Goal: Find specific page/section: Find specific page/section

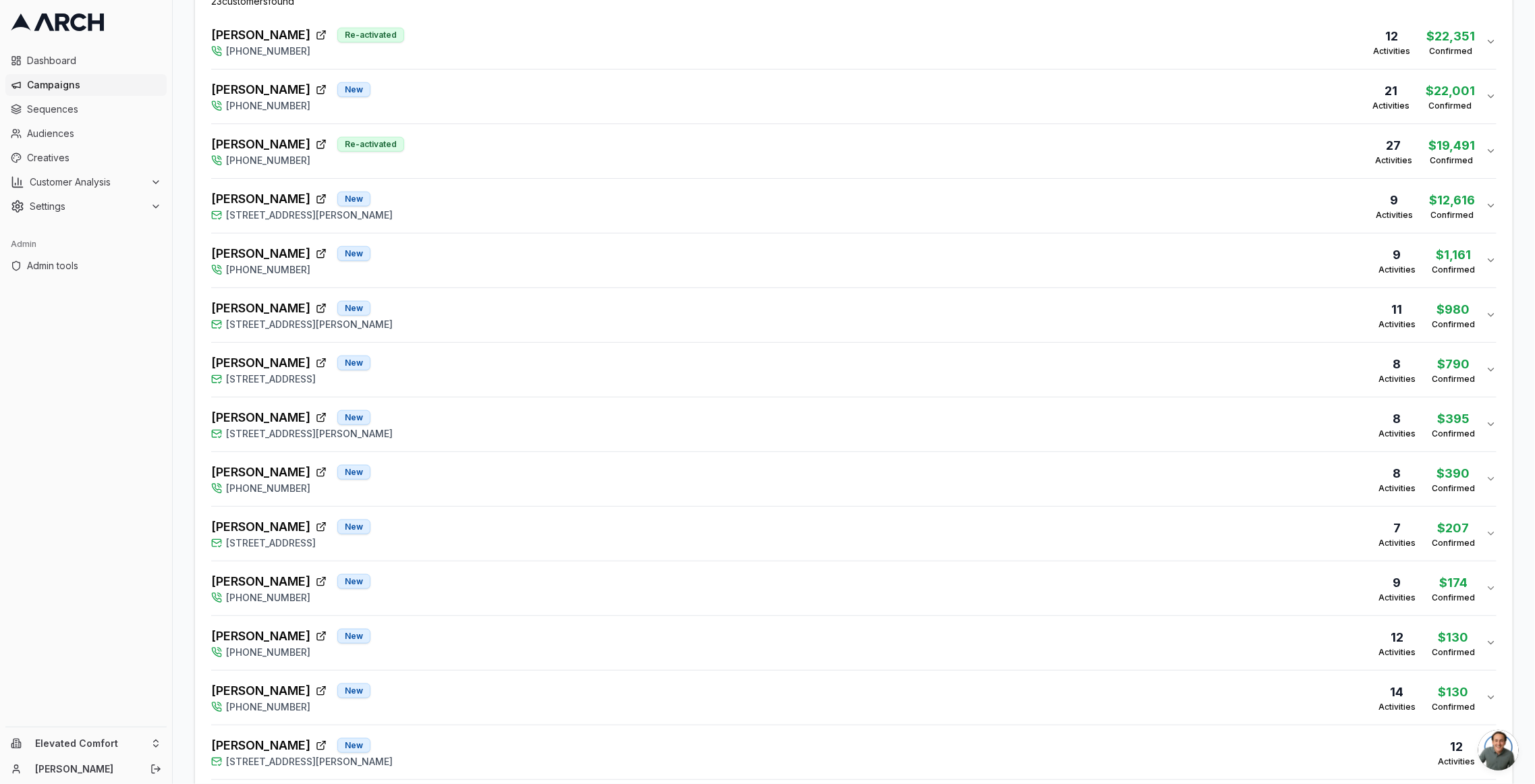
scroll to position [493, 0]
click at [989, 517] on div "Heather Maher New 2527 Fremont Street, Tacoma, WA 98406 7 Activities $207 Confi…" at bounding box center [848, 533] width 1275 height 32
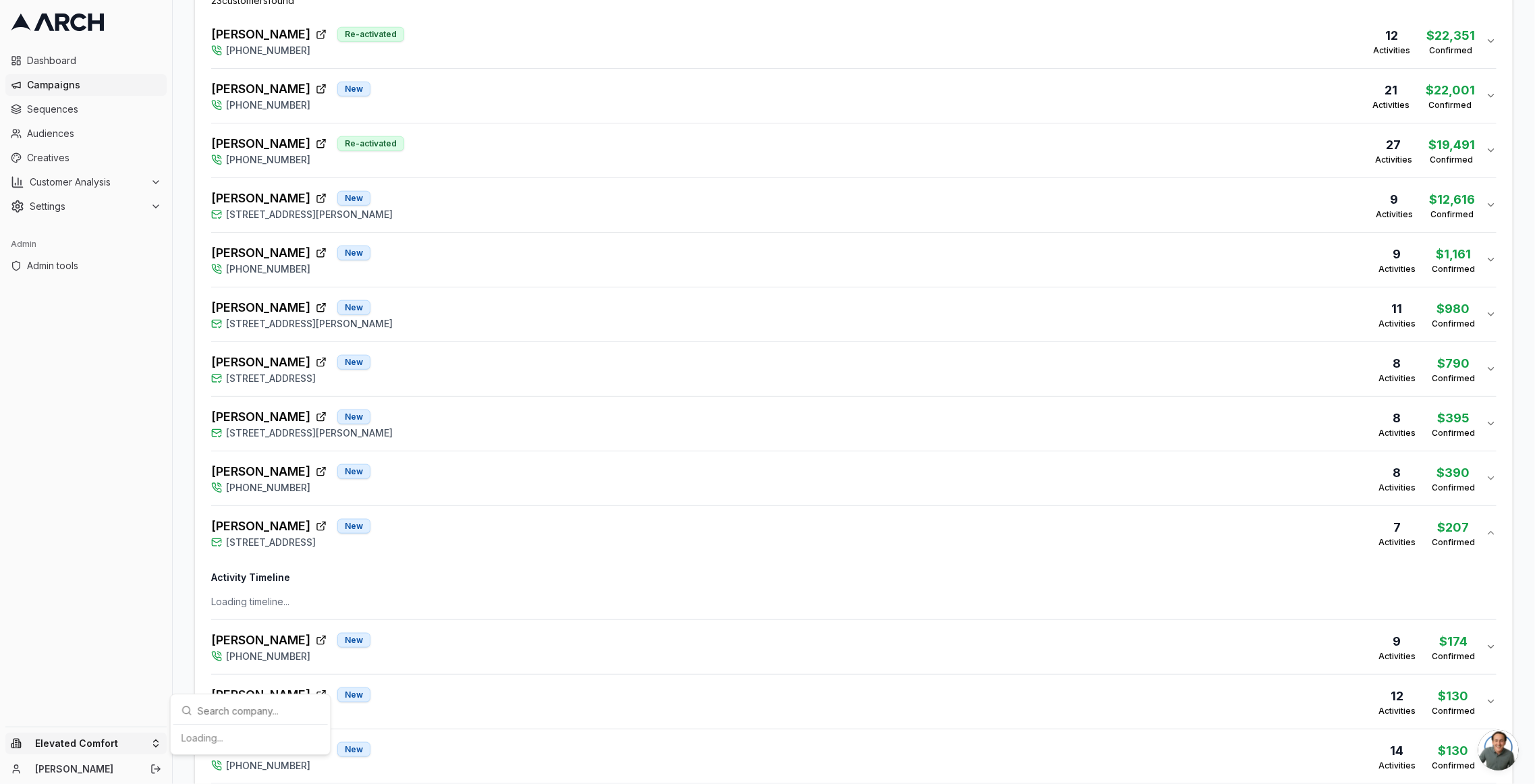
click at [134, 741] on html "Dashboard Campaigns Sequences Audiences Creatives Customer Analysis Settings Ad…" at bounding box center [767, 392] width 1535 height 784
click at [257, 529] on input "text" at bounding box center [258, 535] width 122 height 27
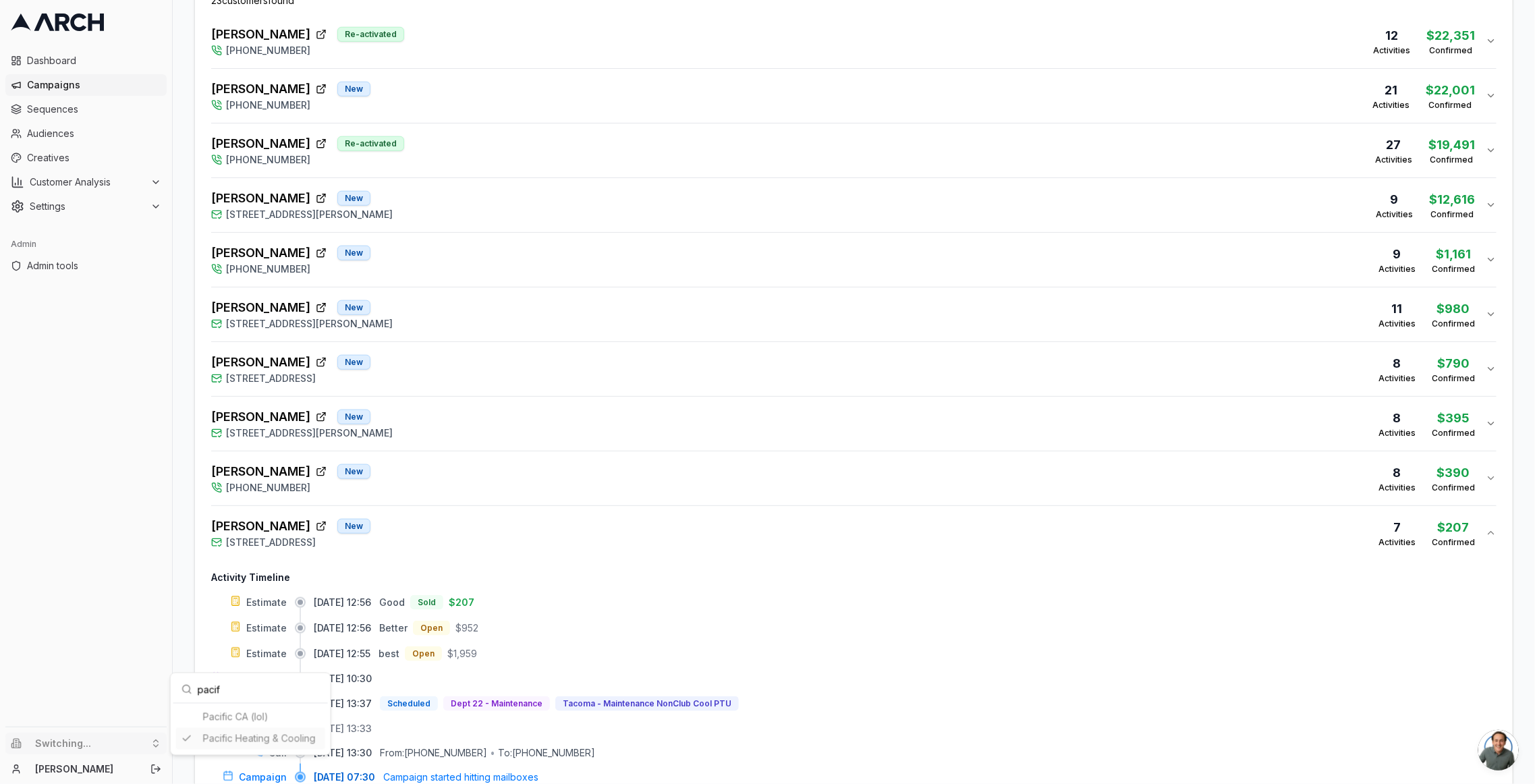
type input "pacif"
click at [638, 532] on html "Dashboard Campaigns Sequences Audiences Creatives Customer Analysis Settings Ad…" at bounding box center [767, 392] width 1535 height 784
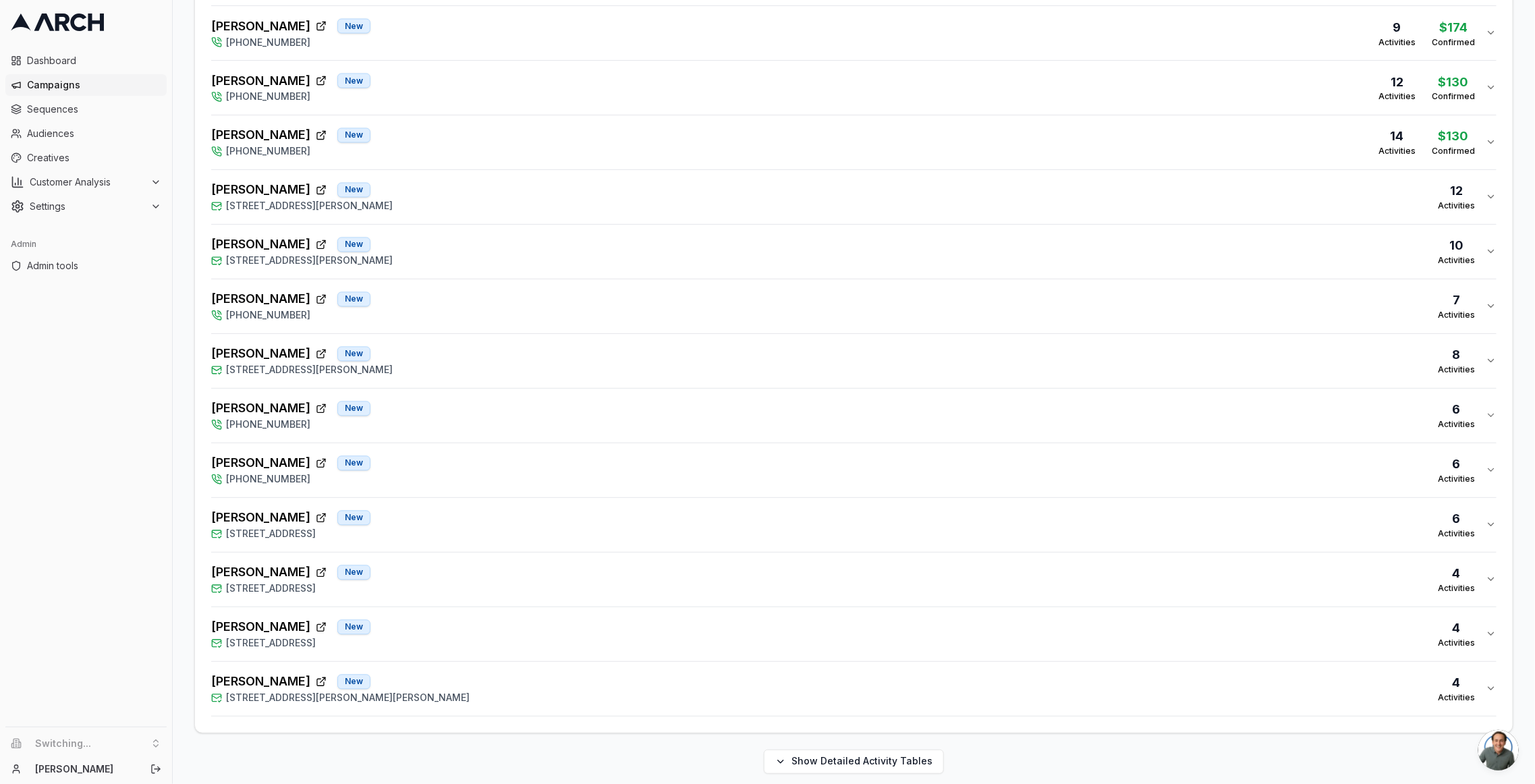
scroll to position [0, 0]
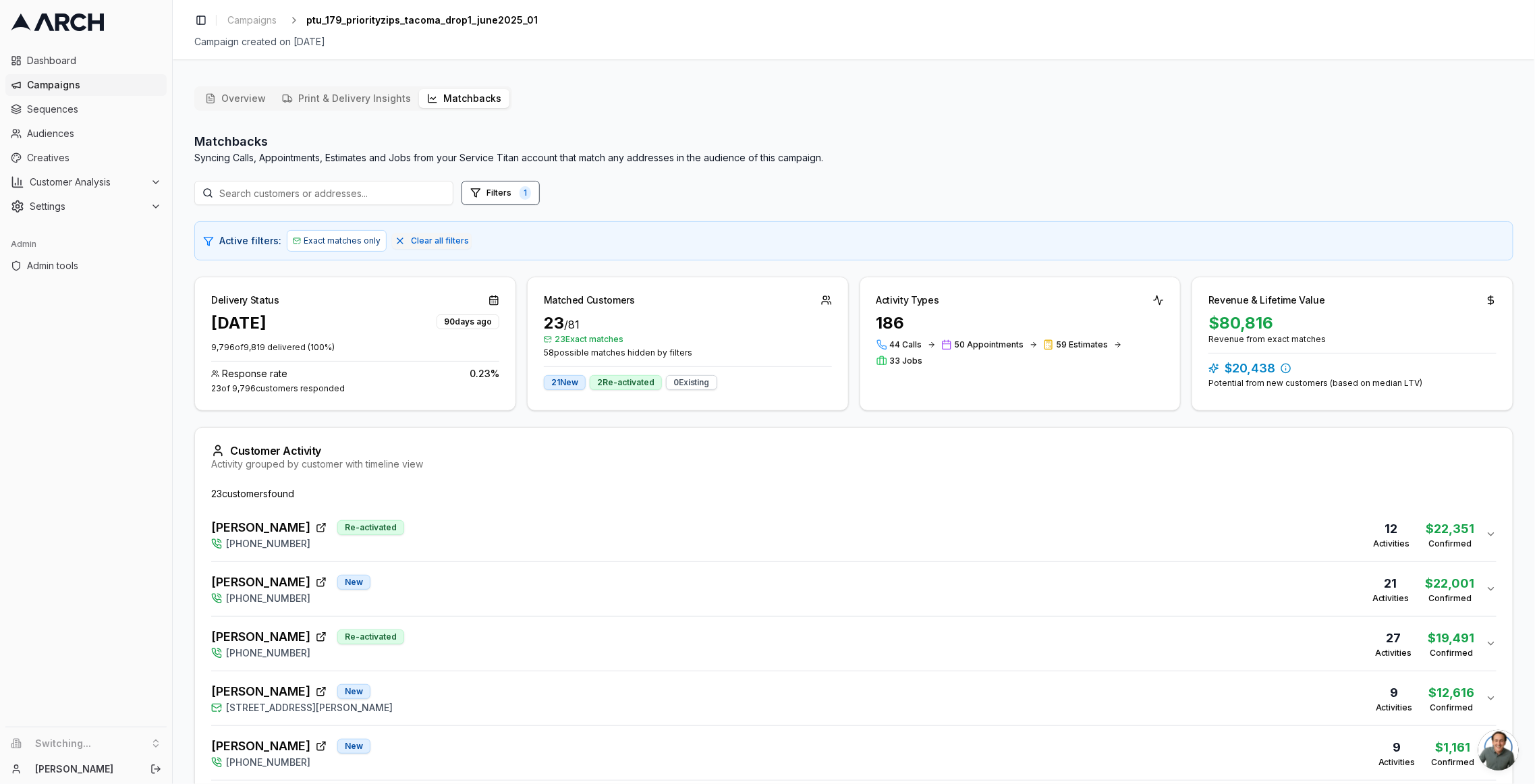
click at [496, 530] on div "Raymond Collins Re-activated (253) 655-2898 12 Activities $22,351 Confirmed" at bounding box center [848, 535] width 1275 height 32
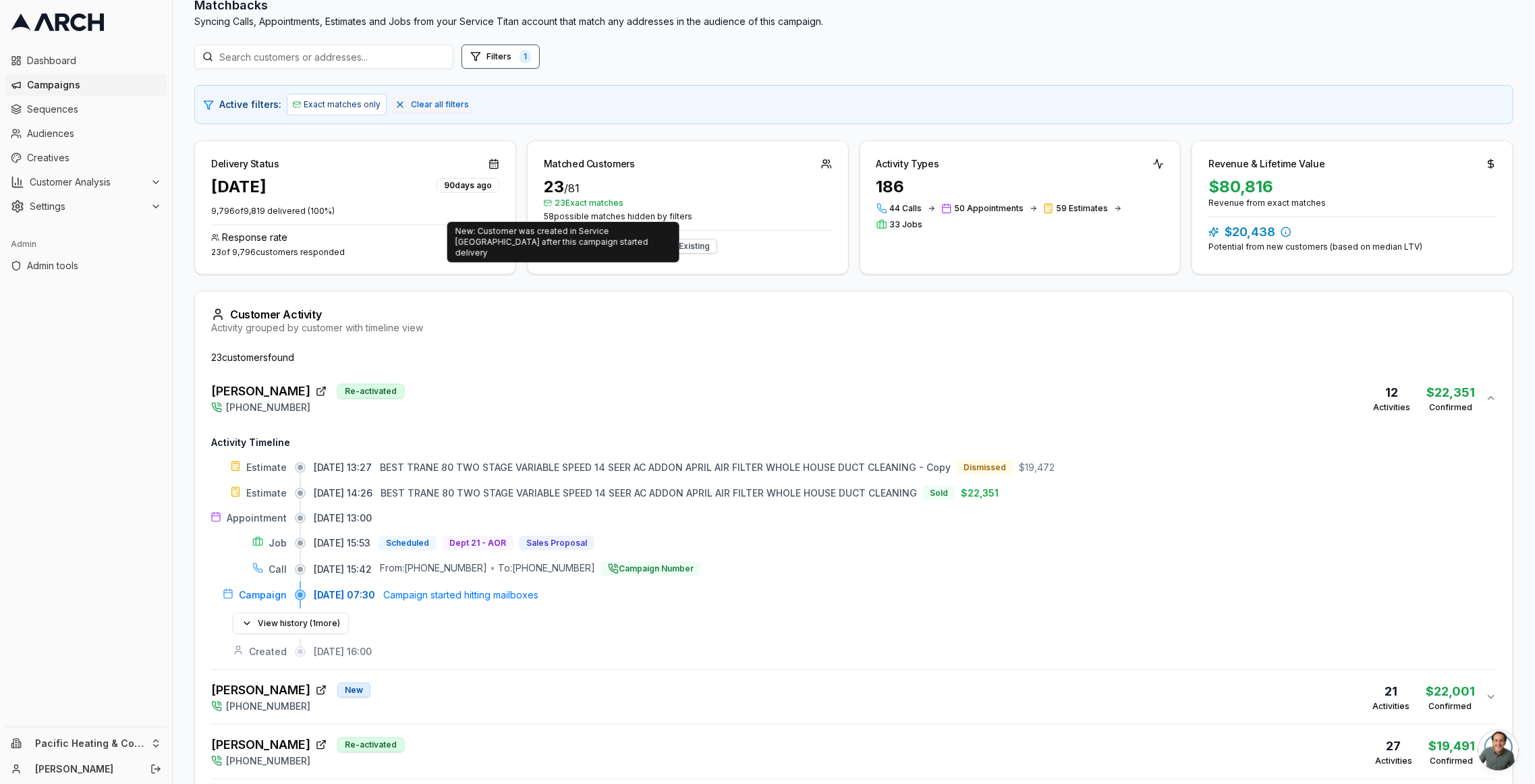
scroll to position [64, 0]
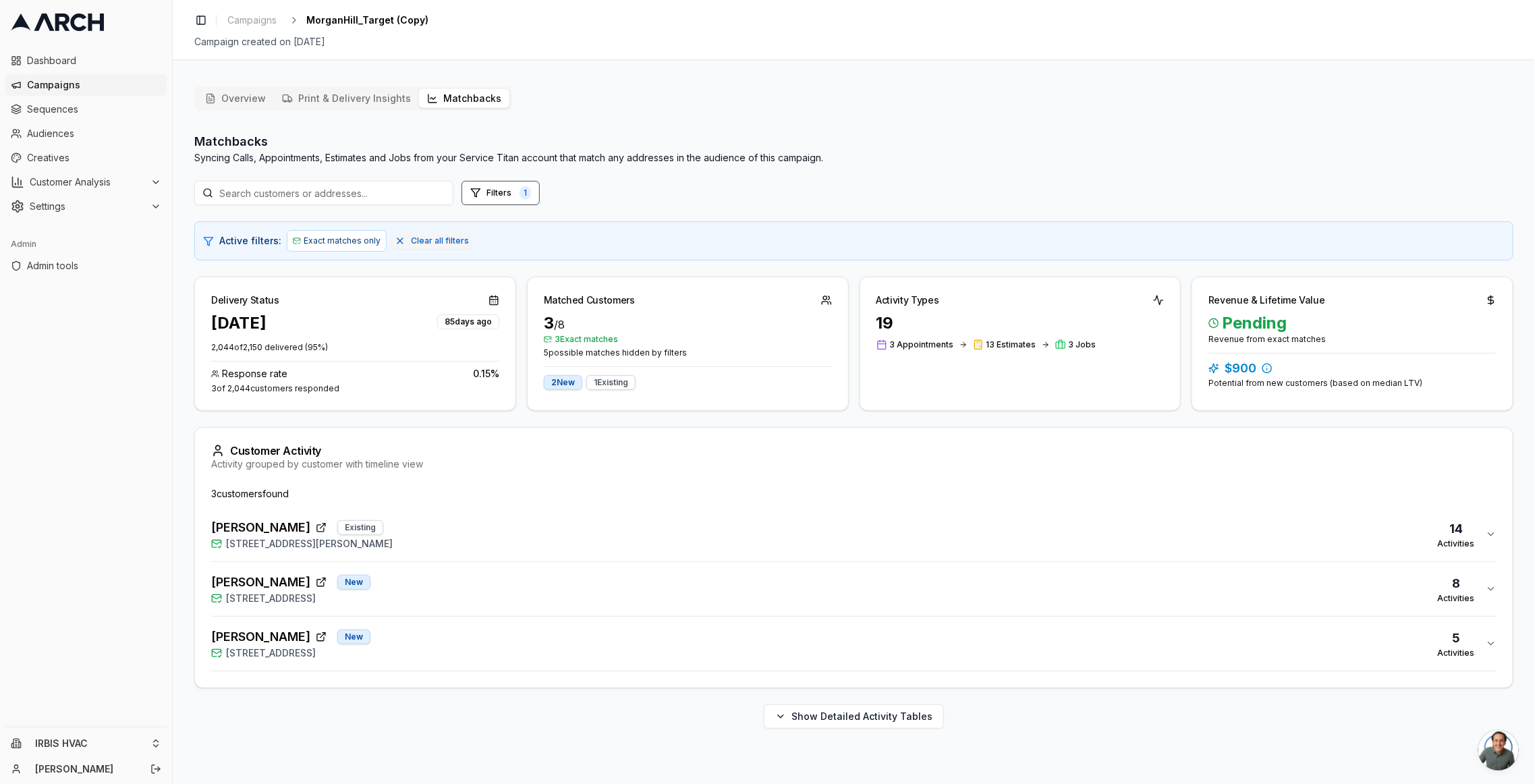
click at [460, 100] on button "Matchbacks" at bounding box center [464, 98] width 91 height 19
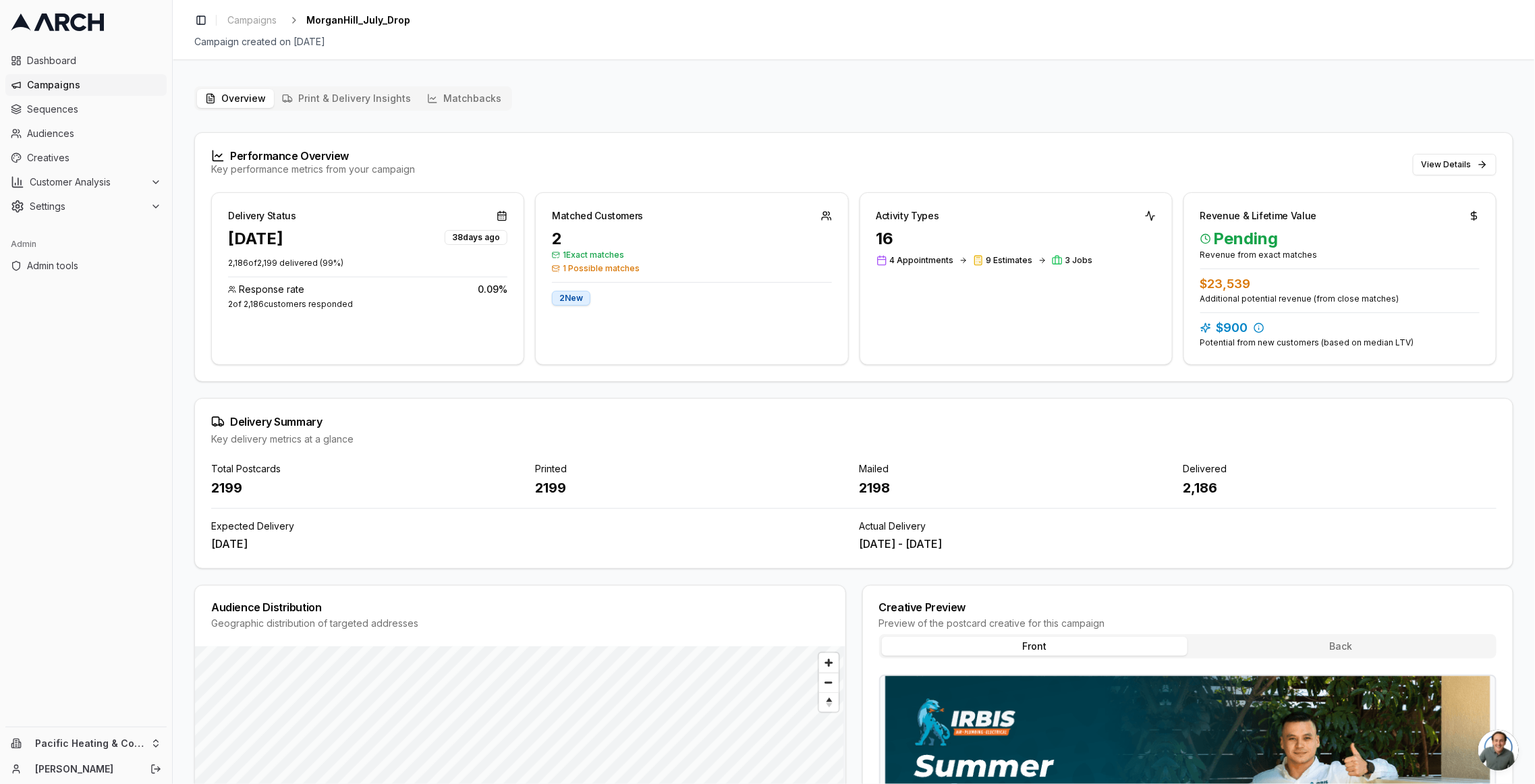
click at [485, 87] on div "Overview Print & Delivery Insights Matchbacks" at bounding box center [353, 98] width 318 height 24
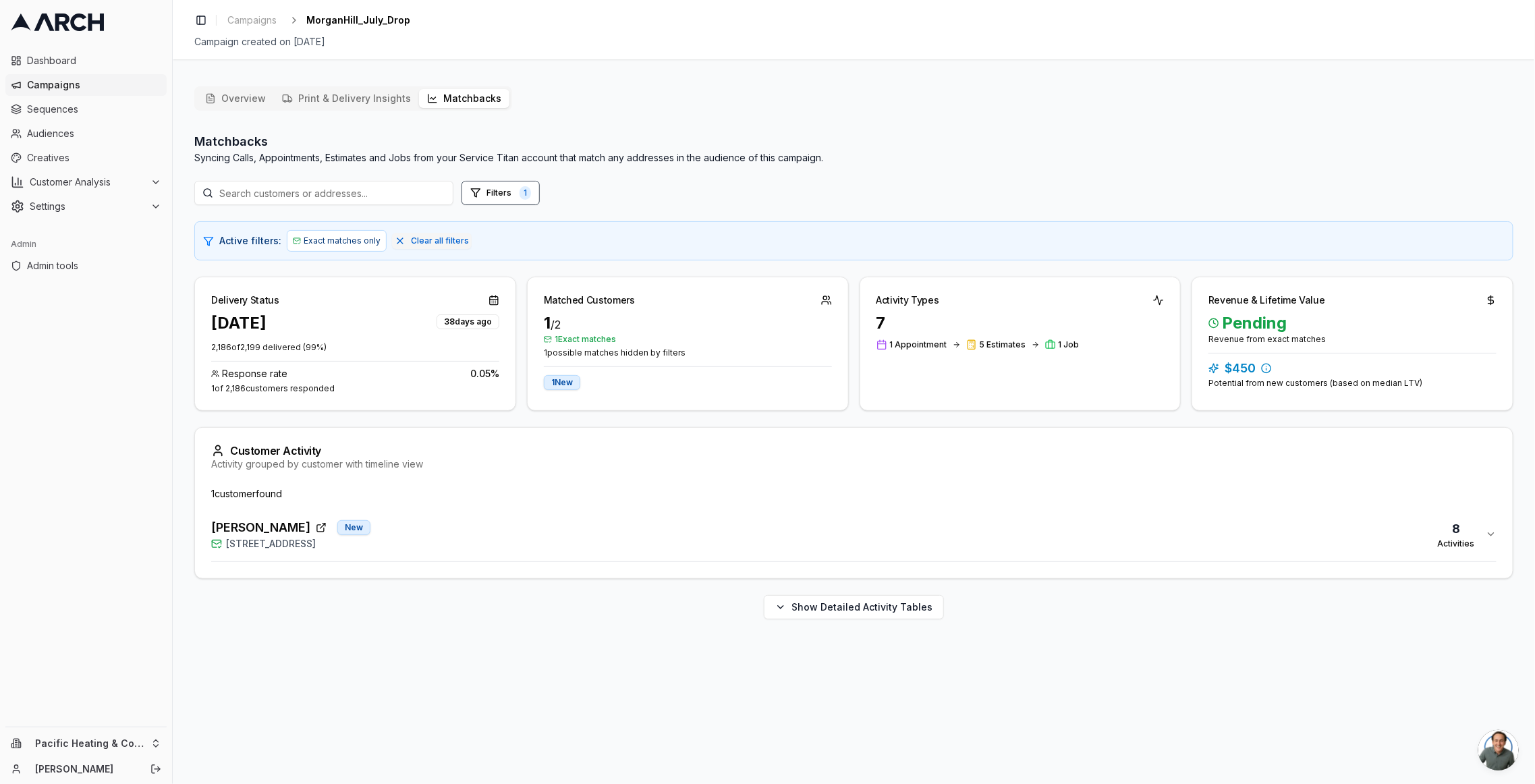
click at [463, 97] on button "Matchbacks" at bounding box center [464, 98] width 91 height 19
click at [488, 518] on div "Becky Hatakeyama New 16735 Fountain Avenue, Morgan Hill, CA 95037 8 Activities" at bounding box center [848, 535] width 1275 height 32
click at [79, 744] on html "Dashboard Campaigns Sequences Audiences Creatives Customer Analysis Settings Ad…" at bounding box center [767, 392] width 1535 height 784
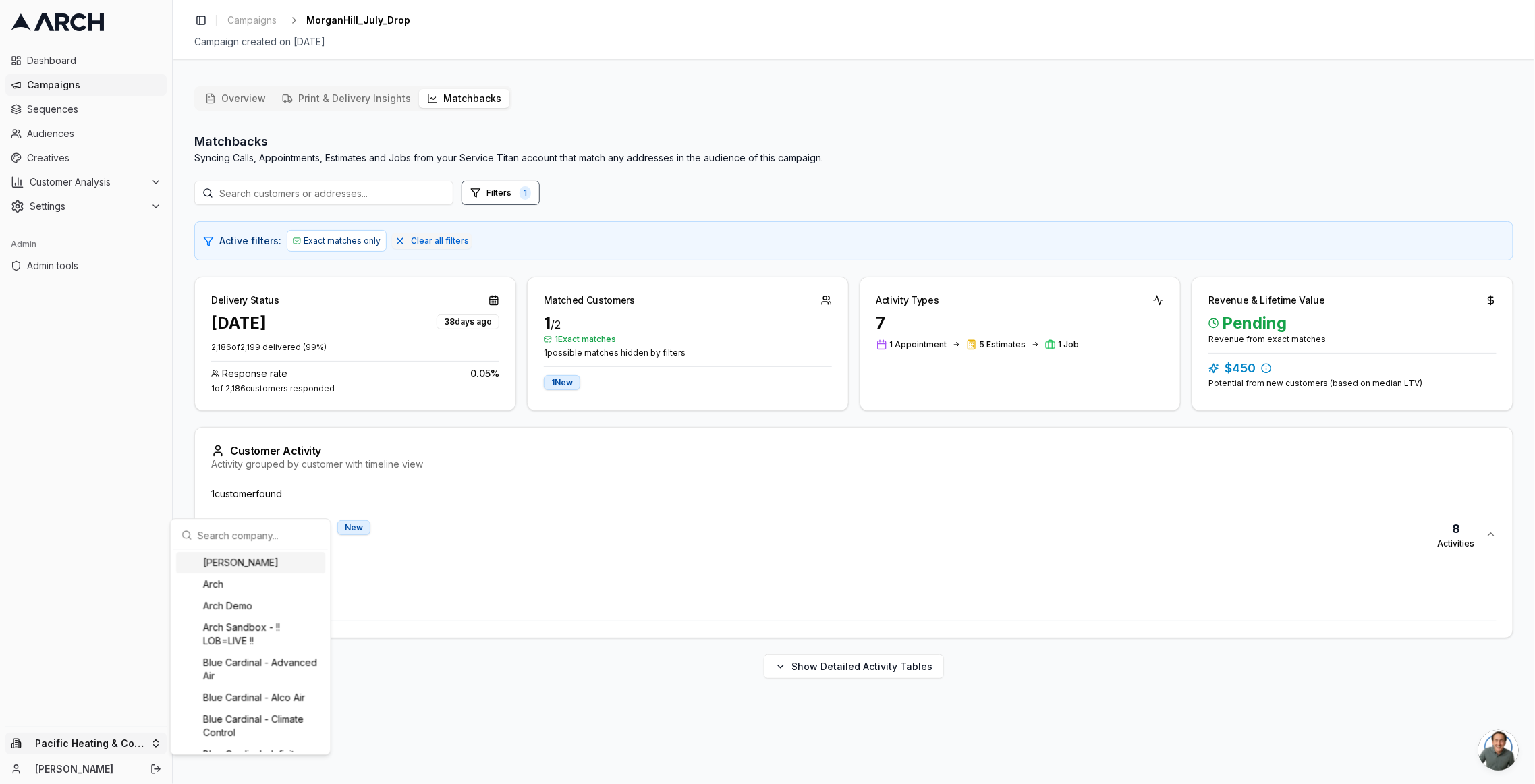
click at [262, 537] on input "text" at bounding box center [258, 535] width 122 height 27
type input "o"
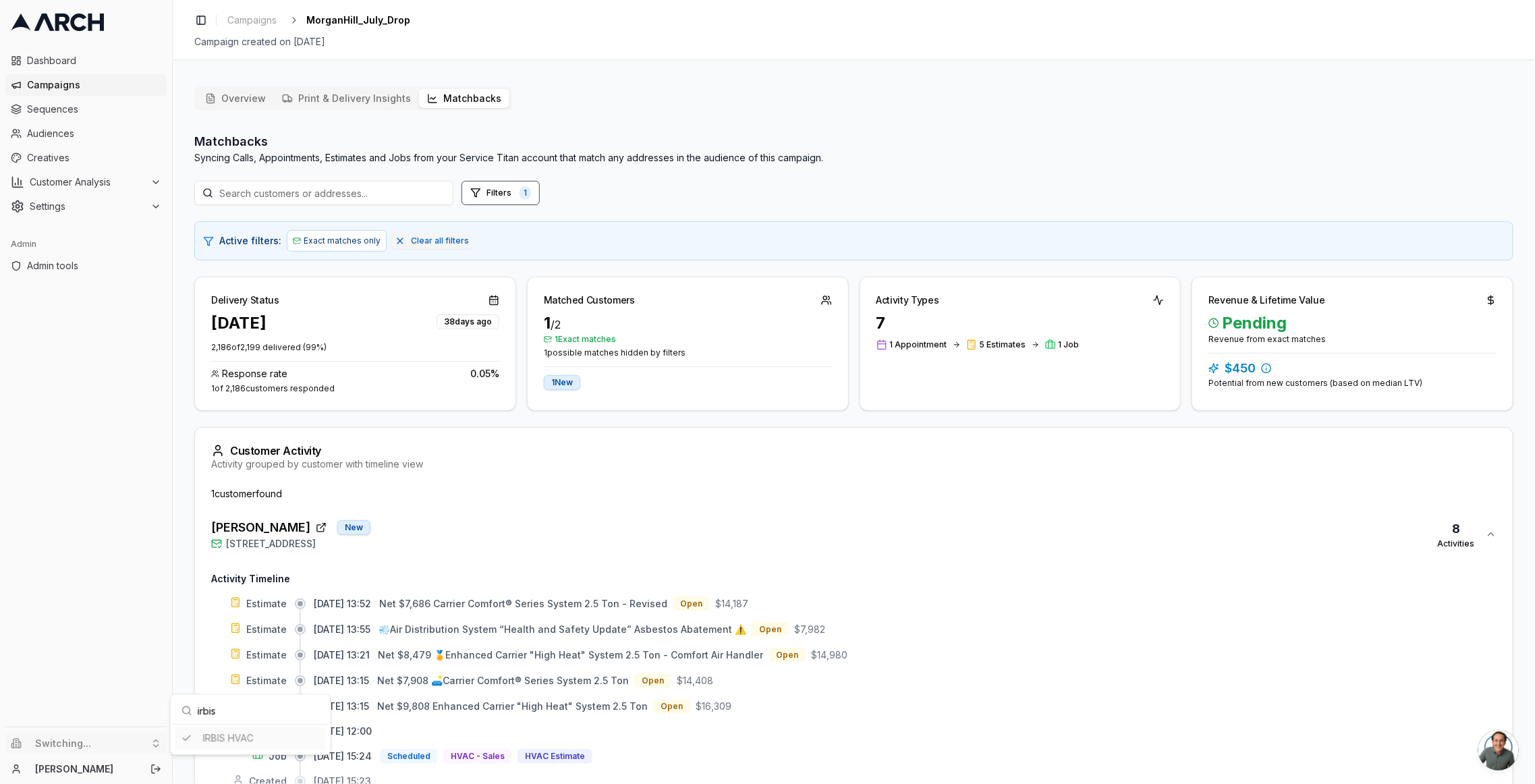
type input "irbis"
click at [518, 437] on html "Dashboard Campaigns Sequences Audiences Creatives Customer Analysis Settings Ad…" at bounding box center [767, 392] width 1535 height 784
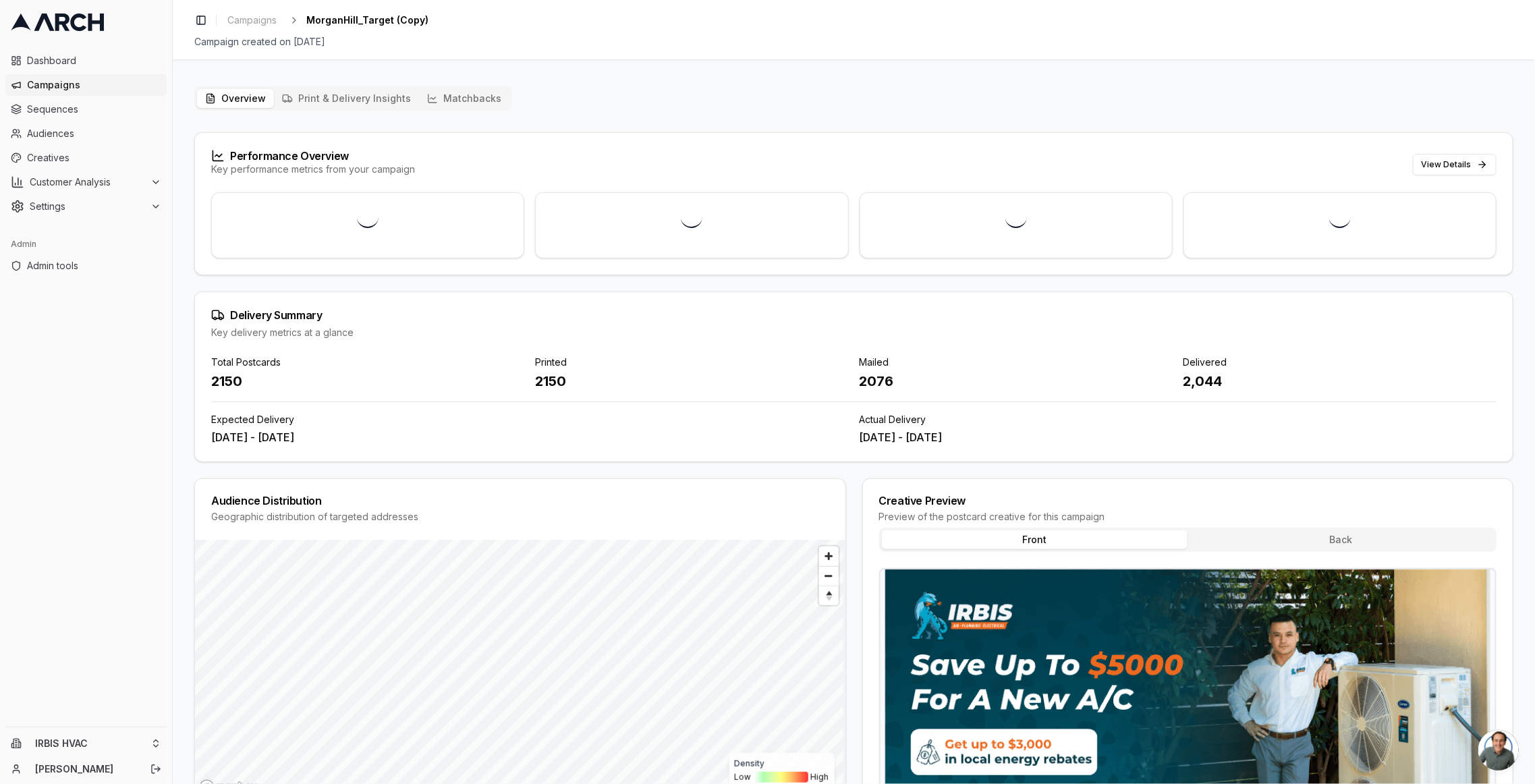
click at [465, 95] on button "Matchbacks" at bounding box center [464, 98] width 91 height 19
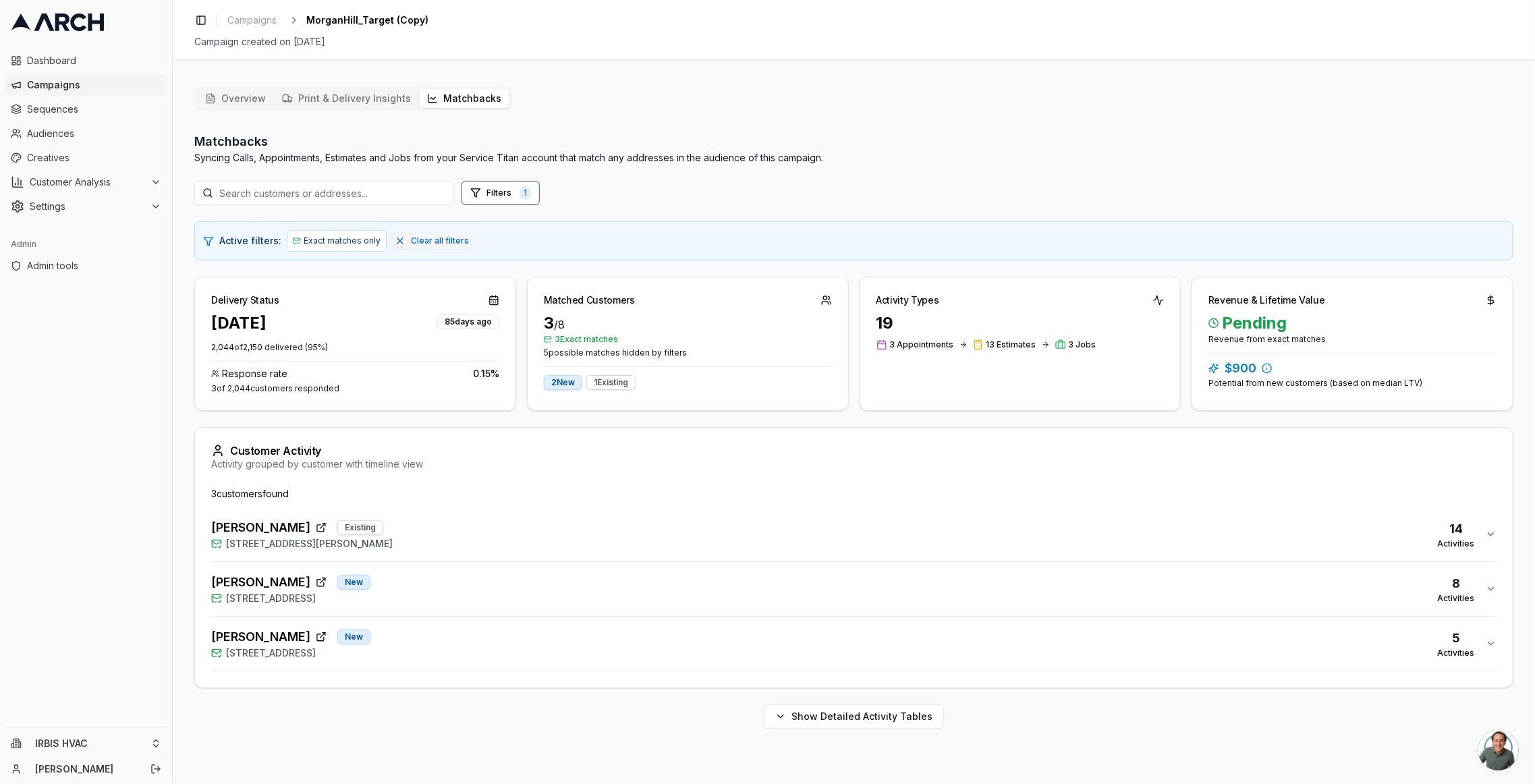
click at [498, 533] on div "Maria Martinez Existing 400 West Edmundson Avenue, Morgan Hill, CA 95037 14 Act…" at bounding box center [848, 535] width 1275 height 32
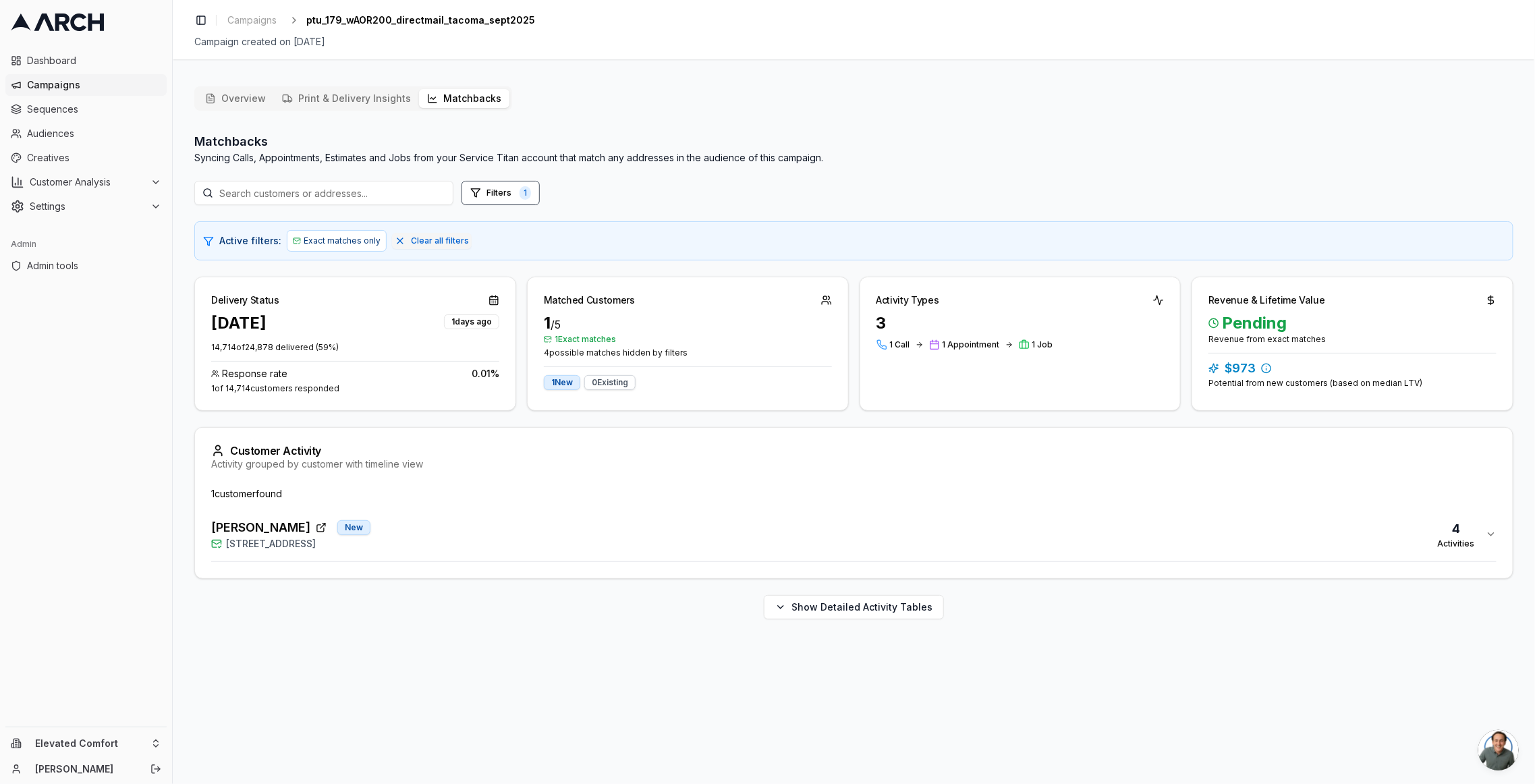
click at [447, 93] on button "Matchbacks" at bounding box center [464, 98] width 91 height 19
click at [485, 525] on div "[PERSON_NAME] [GEOGRAPHIC_DATA][STREET_ADDRESS] Activities" at bounding box center [848, 535] width 1275 height 32
click at [94, 756] on div "Elevated Comfort Sacha" at bounding box center [86, 755] width 172 height 57
click at [89, 745] on html "Dashboard Campaigns Sequences Audiences Creatives Customer Analysis Settings Ad…" at bounding box center [767, 392] width 1535 height 784
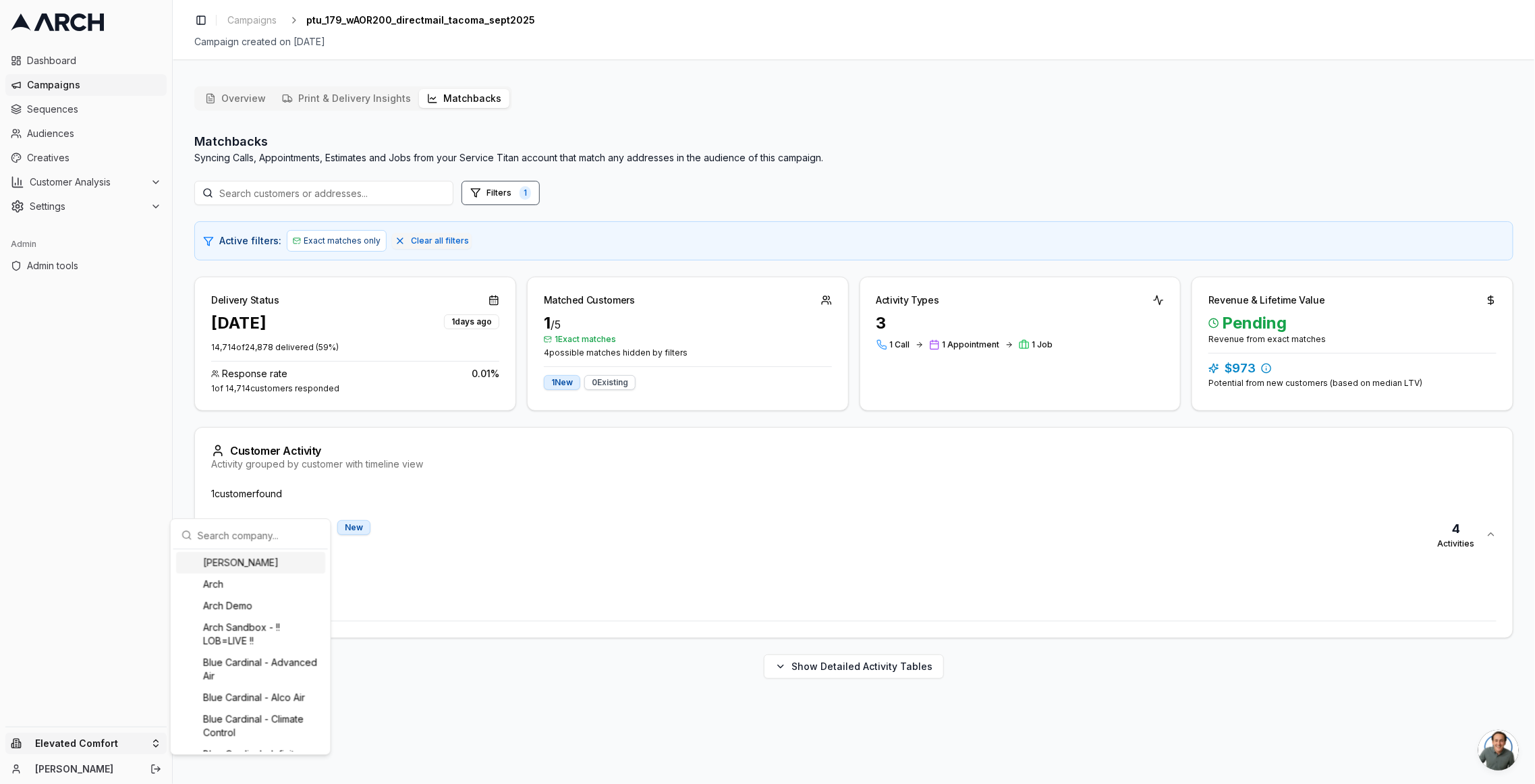
click at [273, 527] on input "text" at bounding box center [258, 535] width 122 height 27
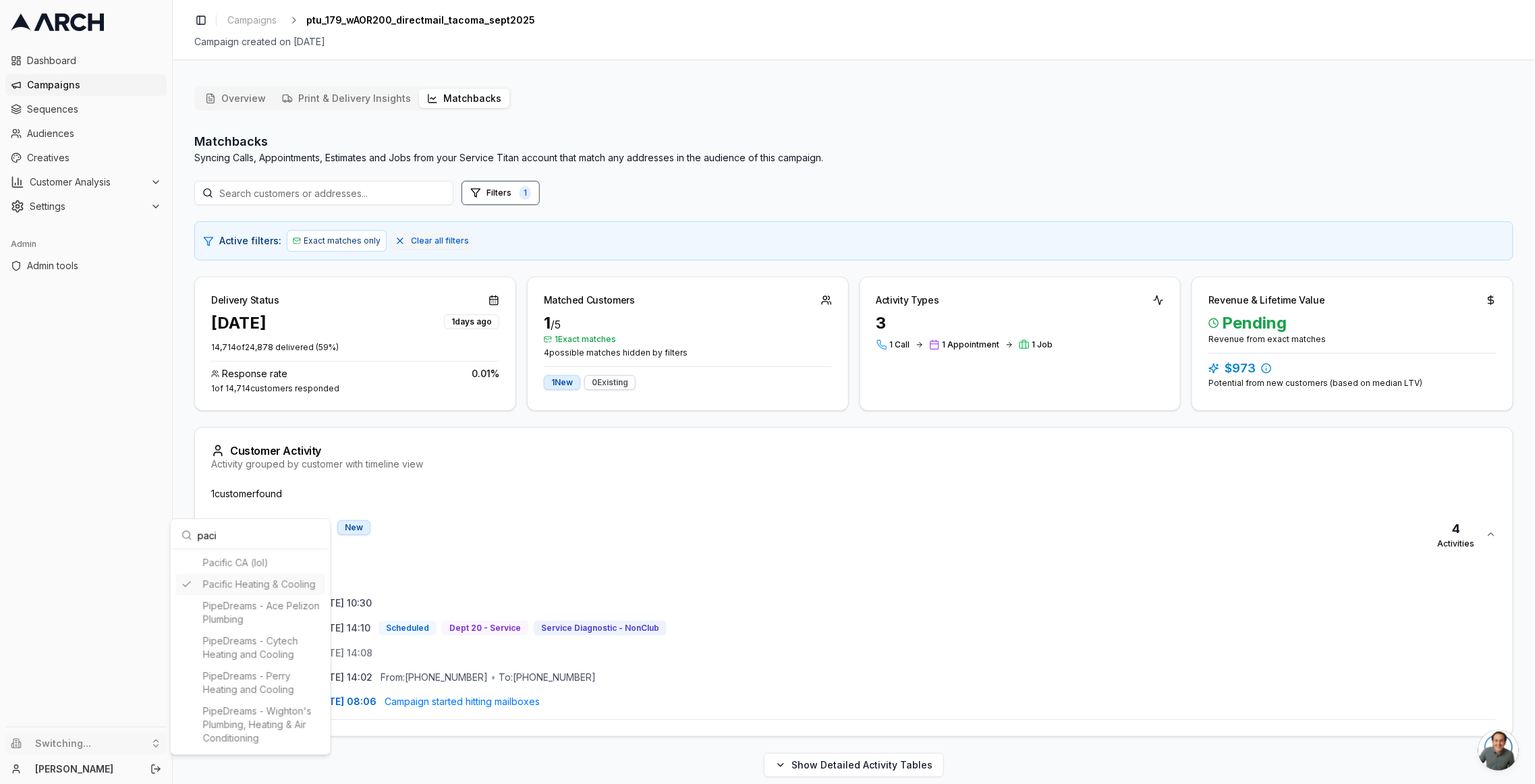
type input "paci"
click at [454, 424] on html "Dashboard Campaigns Sequences Audiences Creatives Customer Analysis Settings Ad…" at bounding box center [767, 392] width 1535 height 784
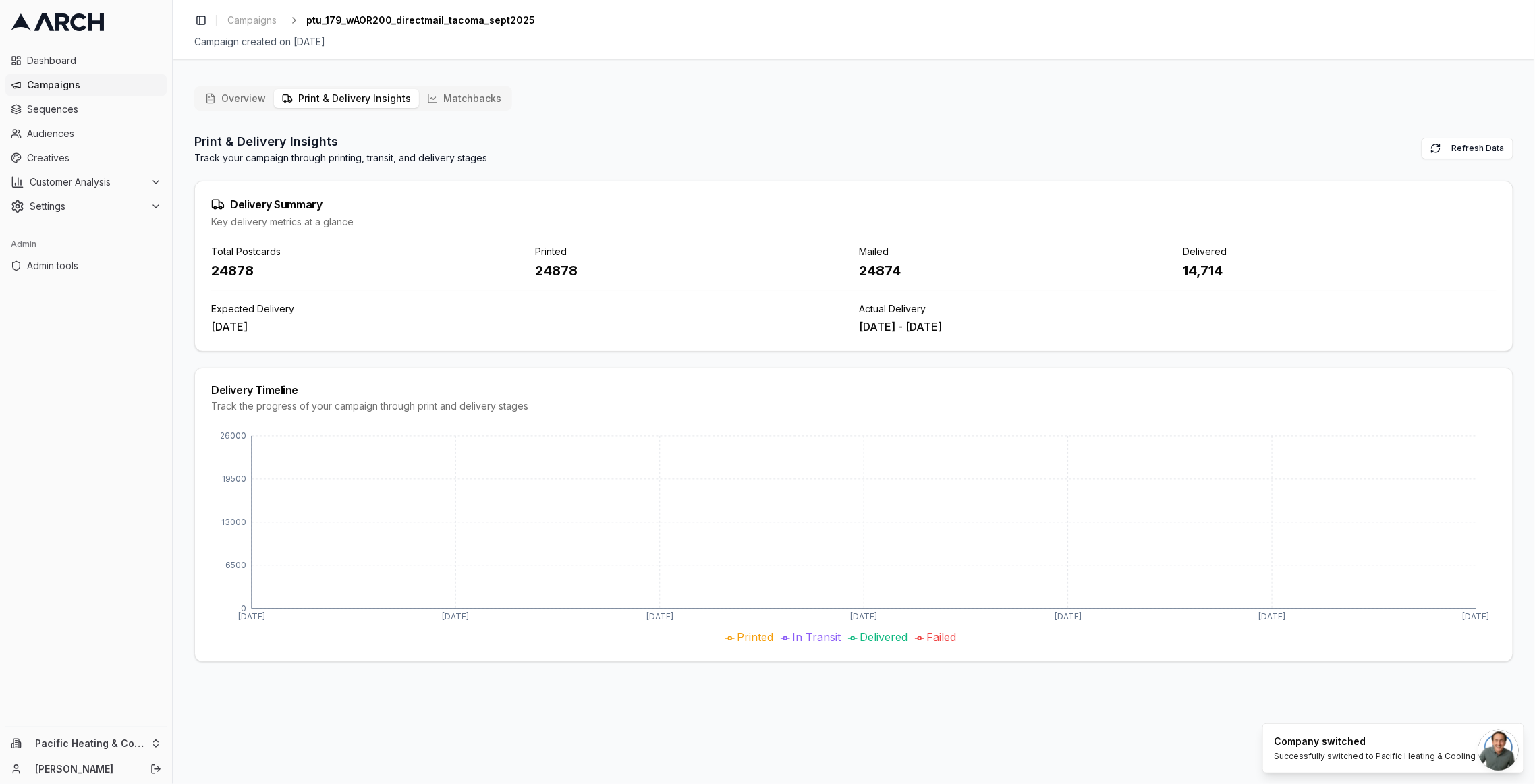
click at [344, 107] on button "Print & Delivery Insights" at bounding box center [346, 98] width 145 height 19
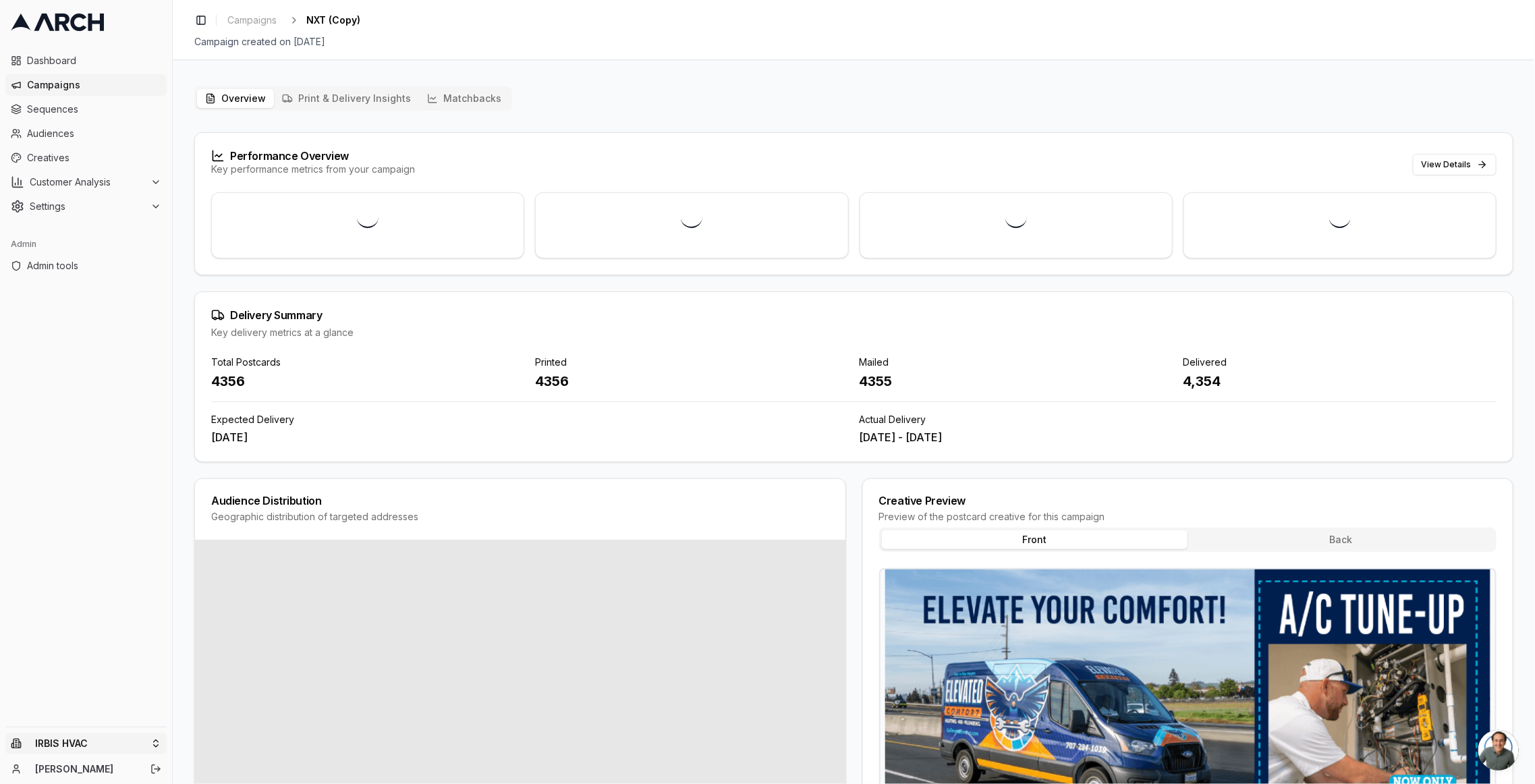
click at [110, 734] on html "Dashboard Campaigns Sequences Audiences Creatives Customer Analysis Settings Ad…" at bounding box center [767, 392] width 1535 height 784
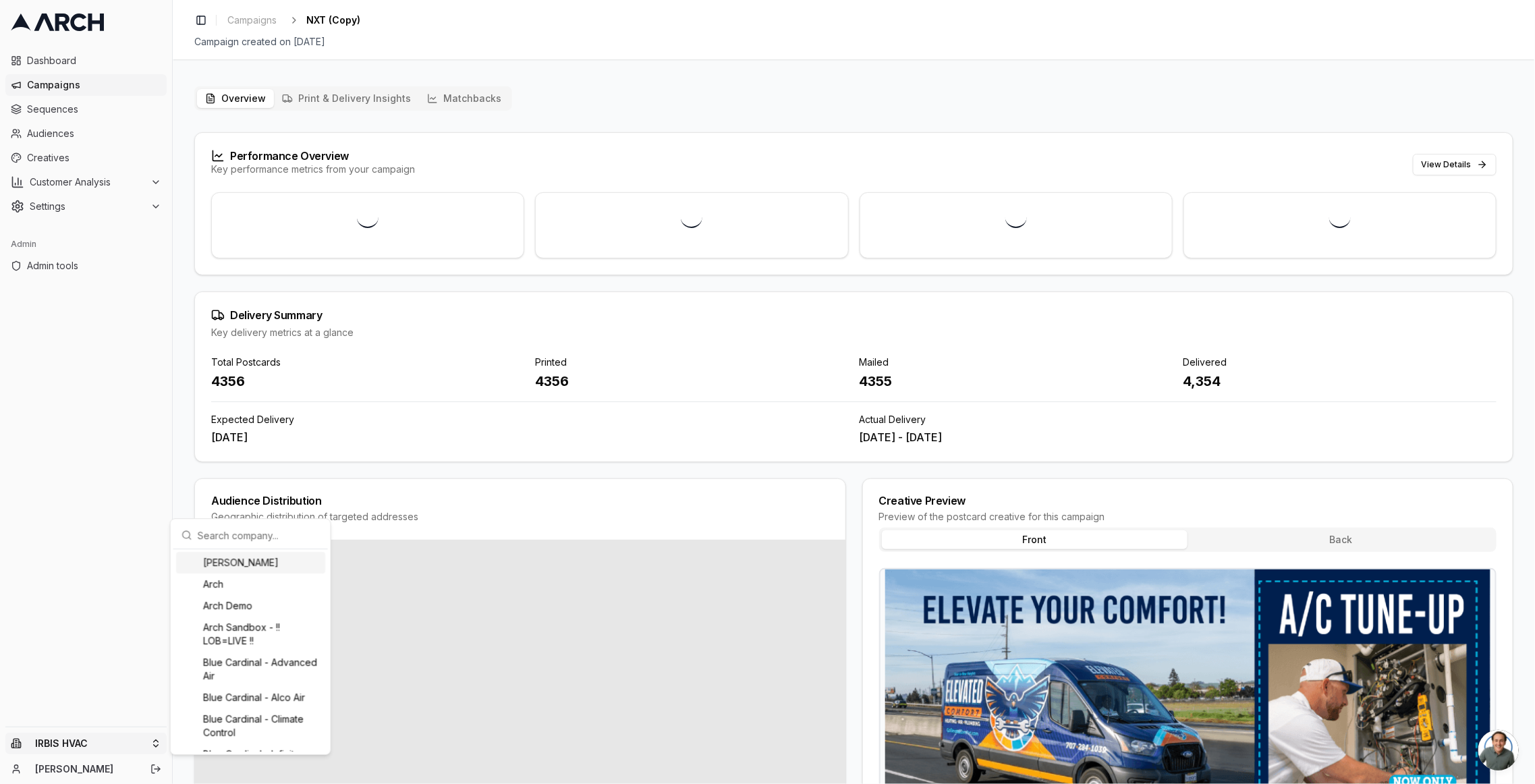
click at [249, 531] on input "text" at bounding box center [258, 535] width 122 height 27
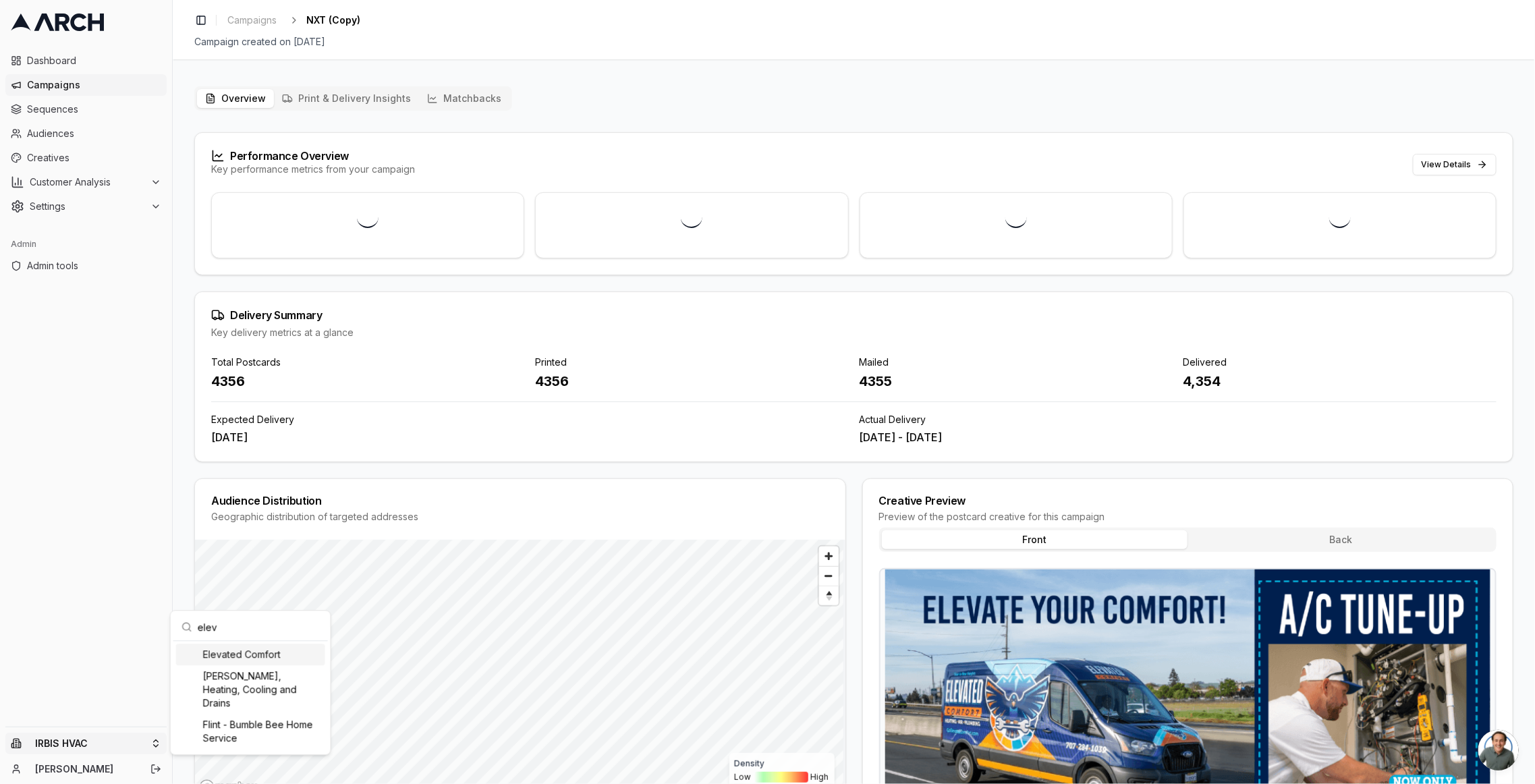
type input "elev"
click at [282, 646] on div "Elevated Comfort" at bounding box center [250, 654] width 149 height 22
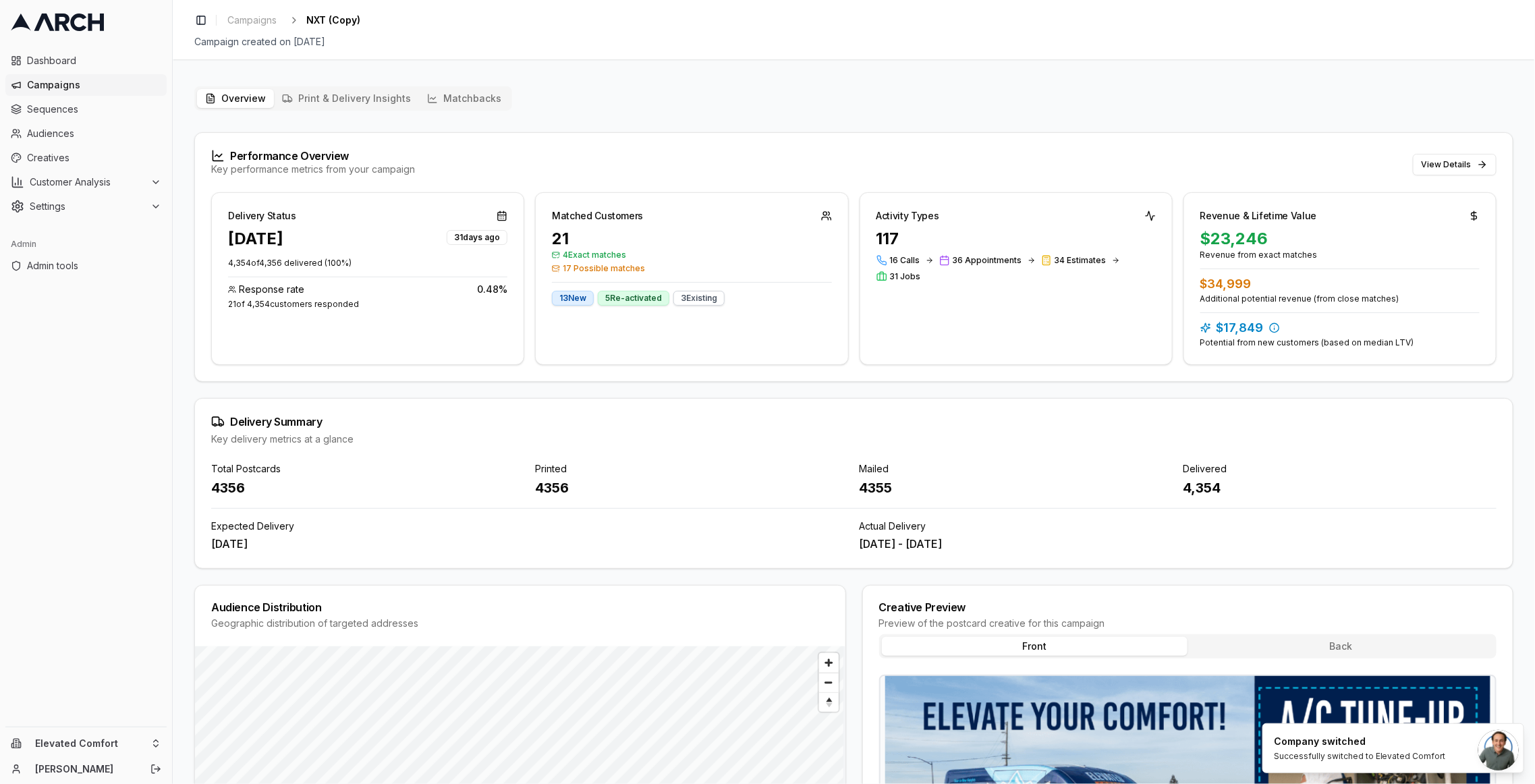
click at [636, 156] on div "Performance Overview Key performance metrics from your campaign View Details" at bounding box center [853, 162] width 1318 height 59
click at [465, 95] on button "Matchbacks" at bounding box center [464, 98] width 91 height 19
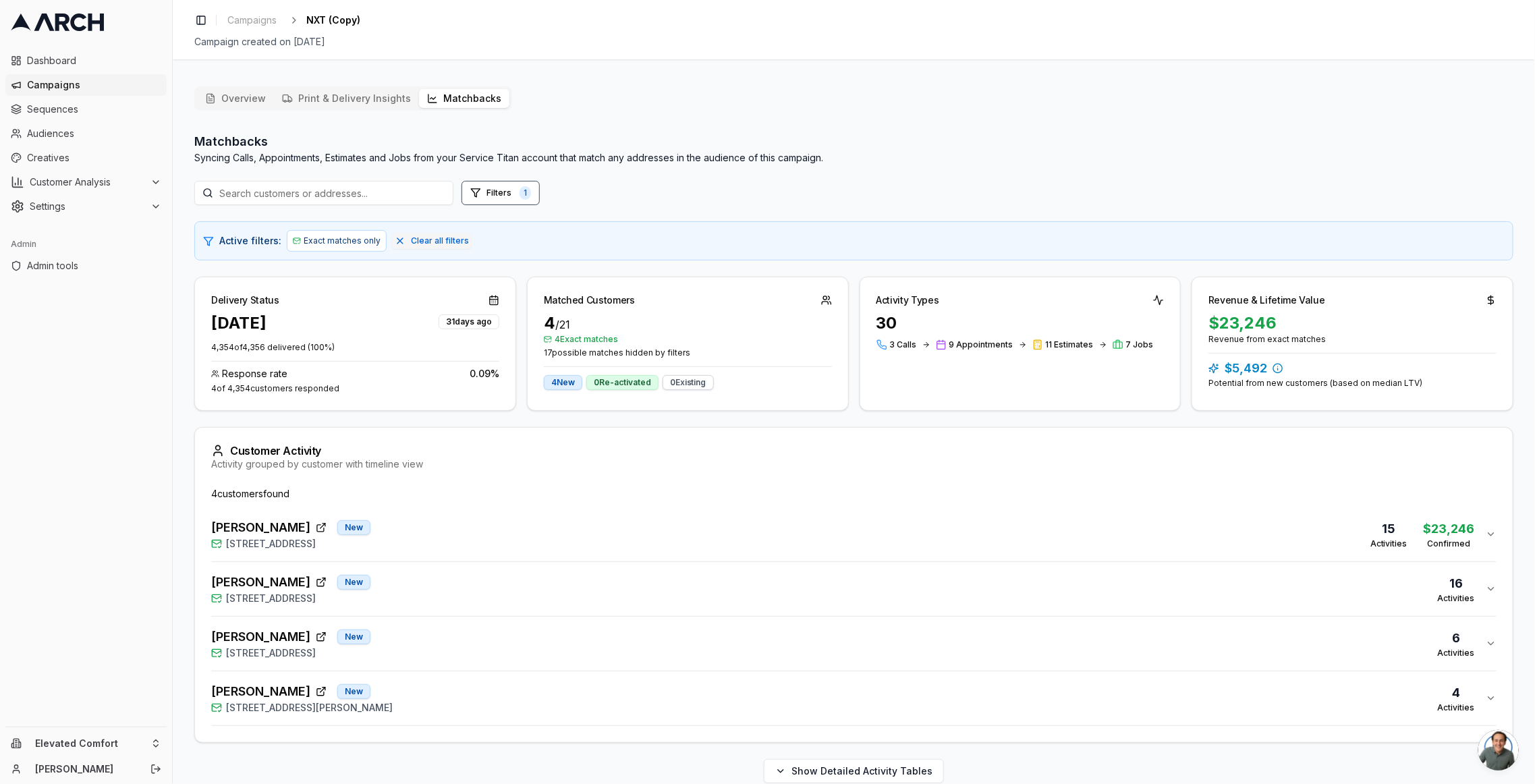
click at [523, 693] on div "[PERSON_NAME] New [STREET_ADDRESS][PERSON_NAME] 4 Activities" at bounding box center [848, 698] width 1275 height 32
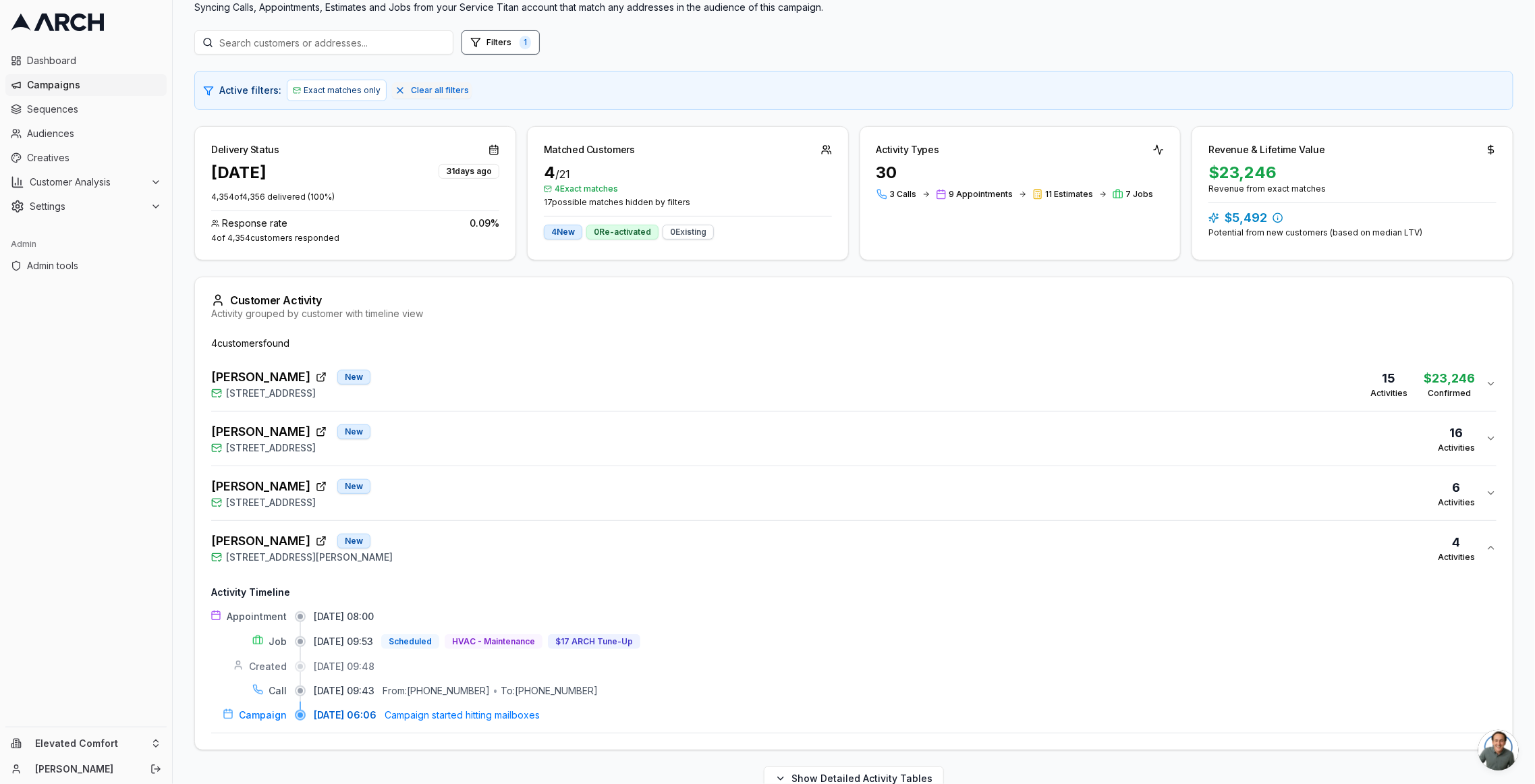
scroll to position [174, 0]
